Goal: Transaction & Acquisition: Download file/media

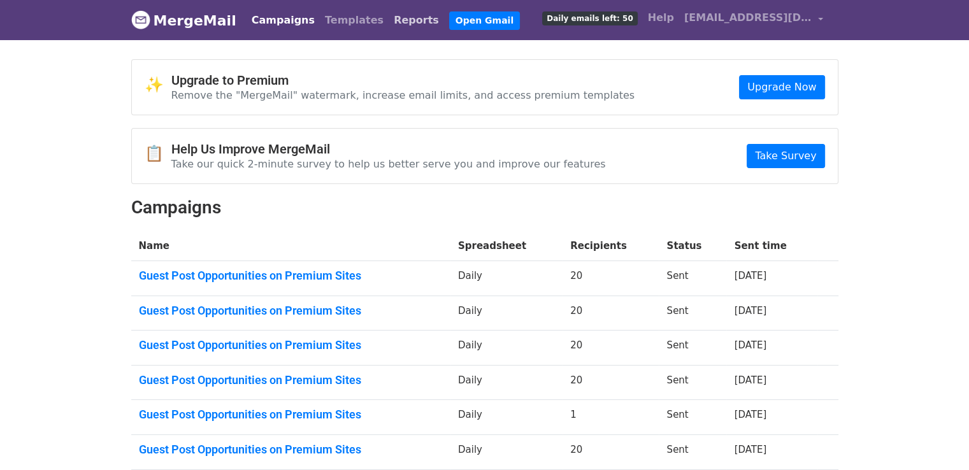
click at [389, 20] on link "Reports" at bounding box center [416, 20] width 55 height 25
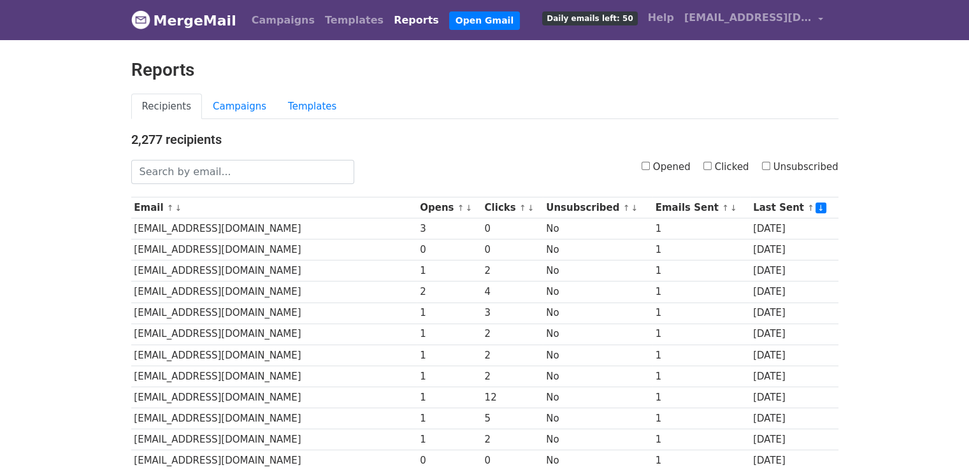
click at [650, 162] on input "Opened" at bounding box center [646, 166] width 8 height 8
checkbox input "true"
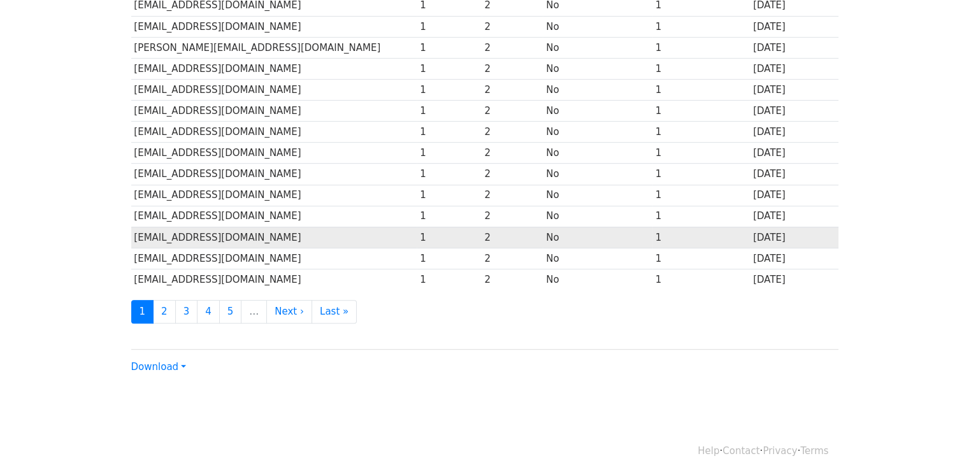
scroll to position [563, 0]
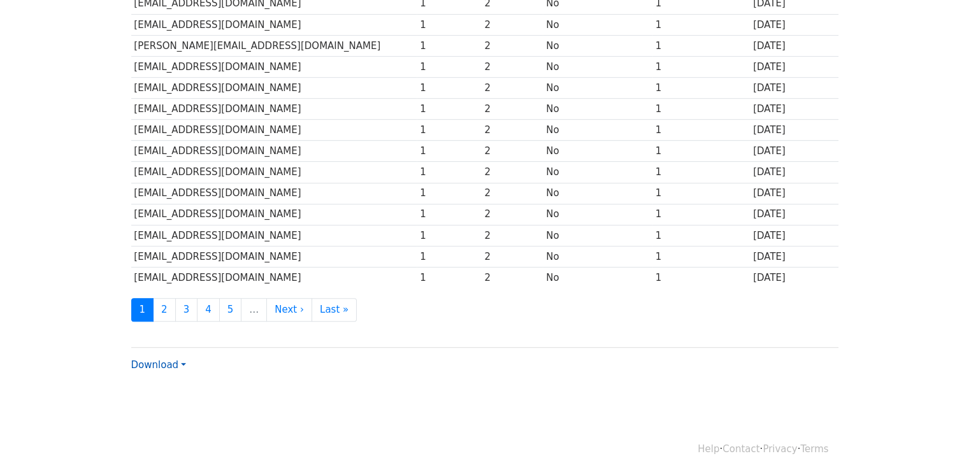
click at [147, 359] on link "Download" at bounding box center [158, 364] width 55 height 11
click at [172, 402] on link "Excel" at bounding box center [182, 410] width 101 height 20
